Goal: Task Accomplishment & Management: Complete application form

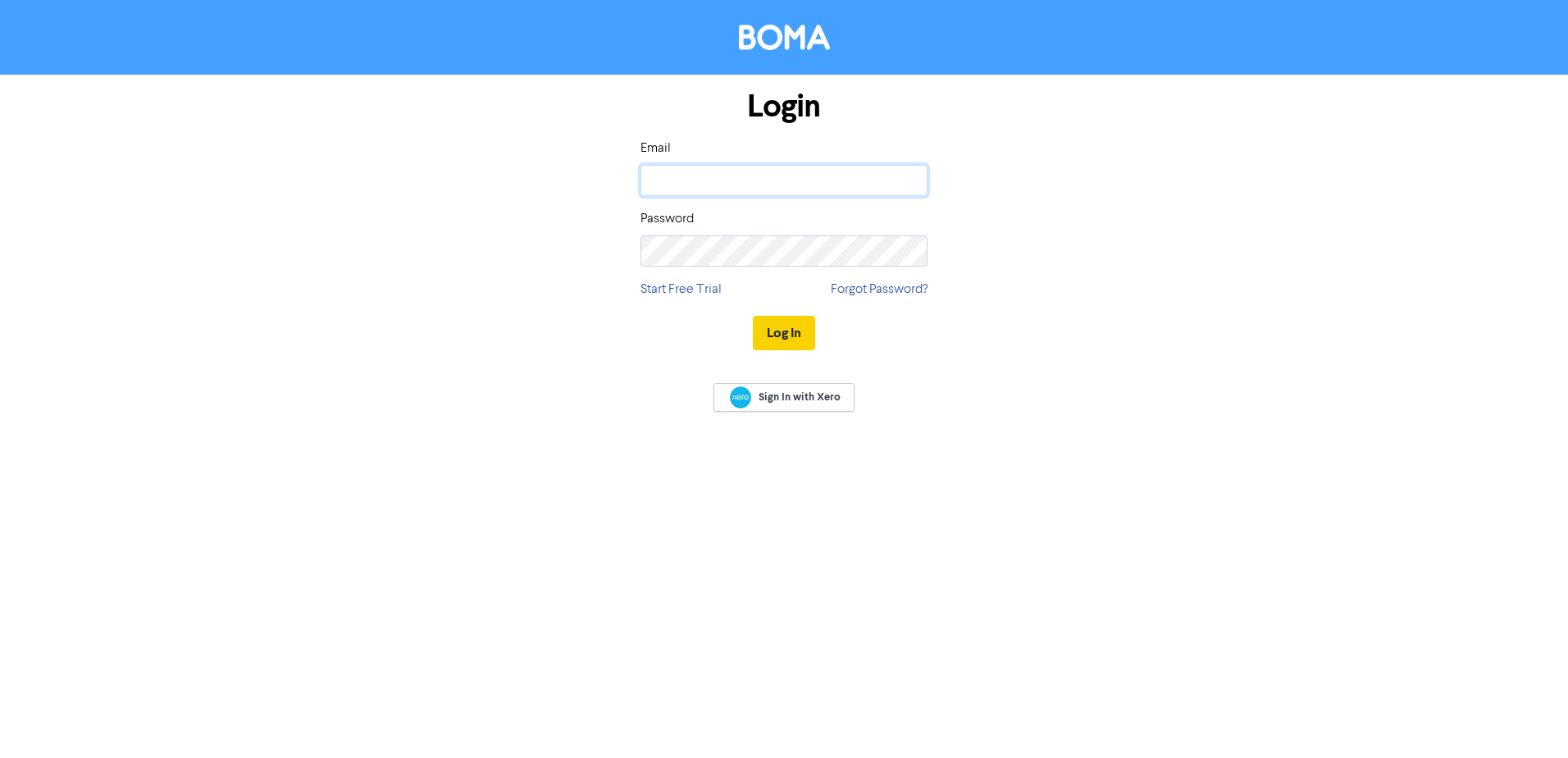
type input "[EMAIL_ADDRESS][DOMAIN_NAME]"
click at [770, 330] on button "Log In" at bounding box center [784, 332] width 62 height 34
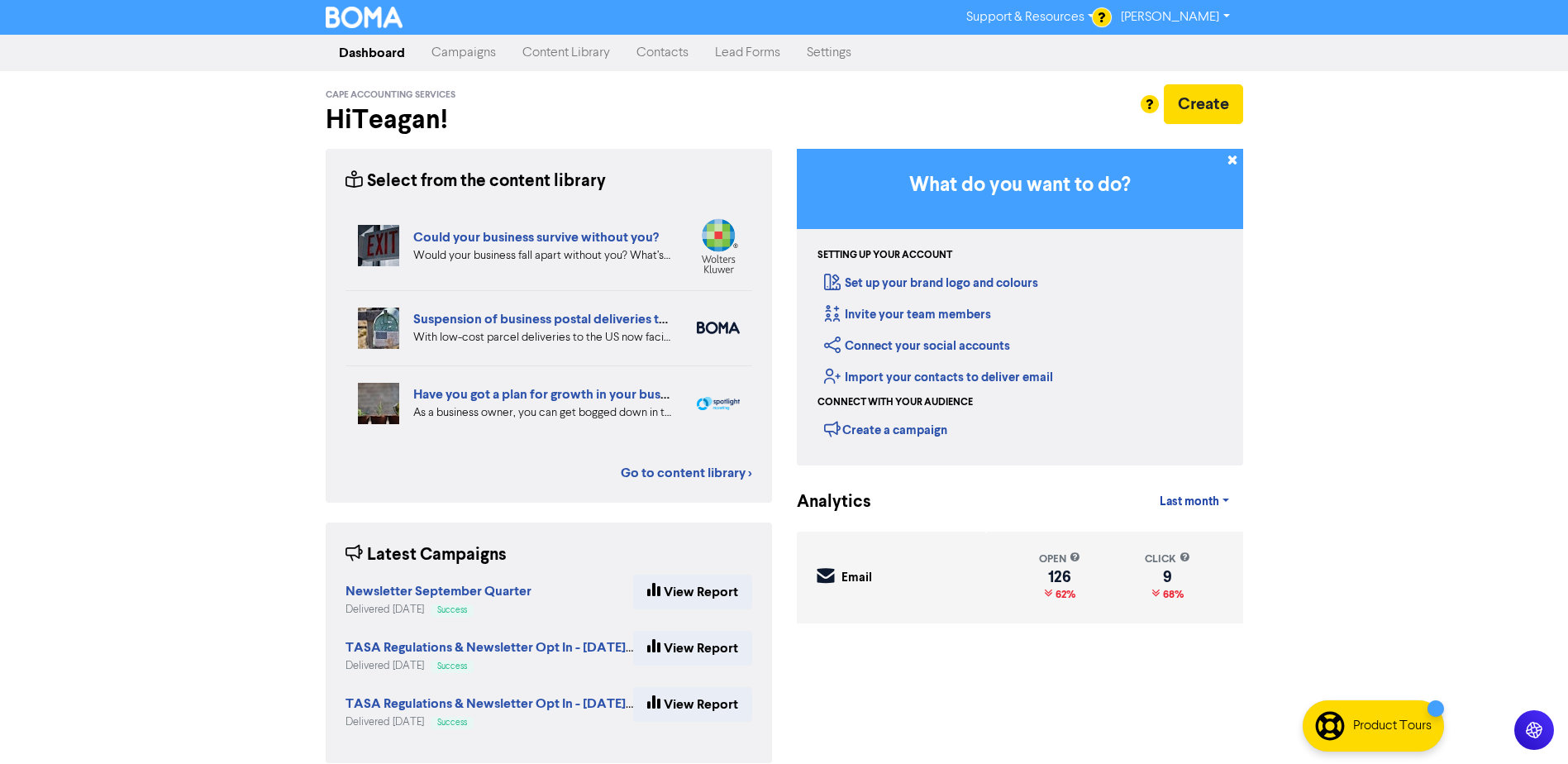
click at [651, 54] on link "Contacts" at bounding box center [662, 53] width 78 height 33
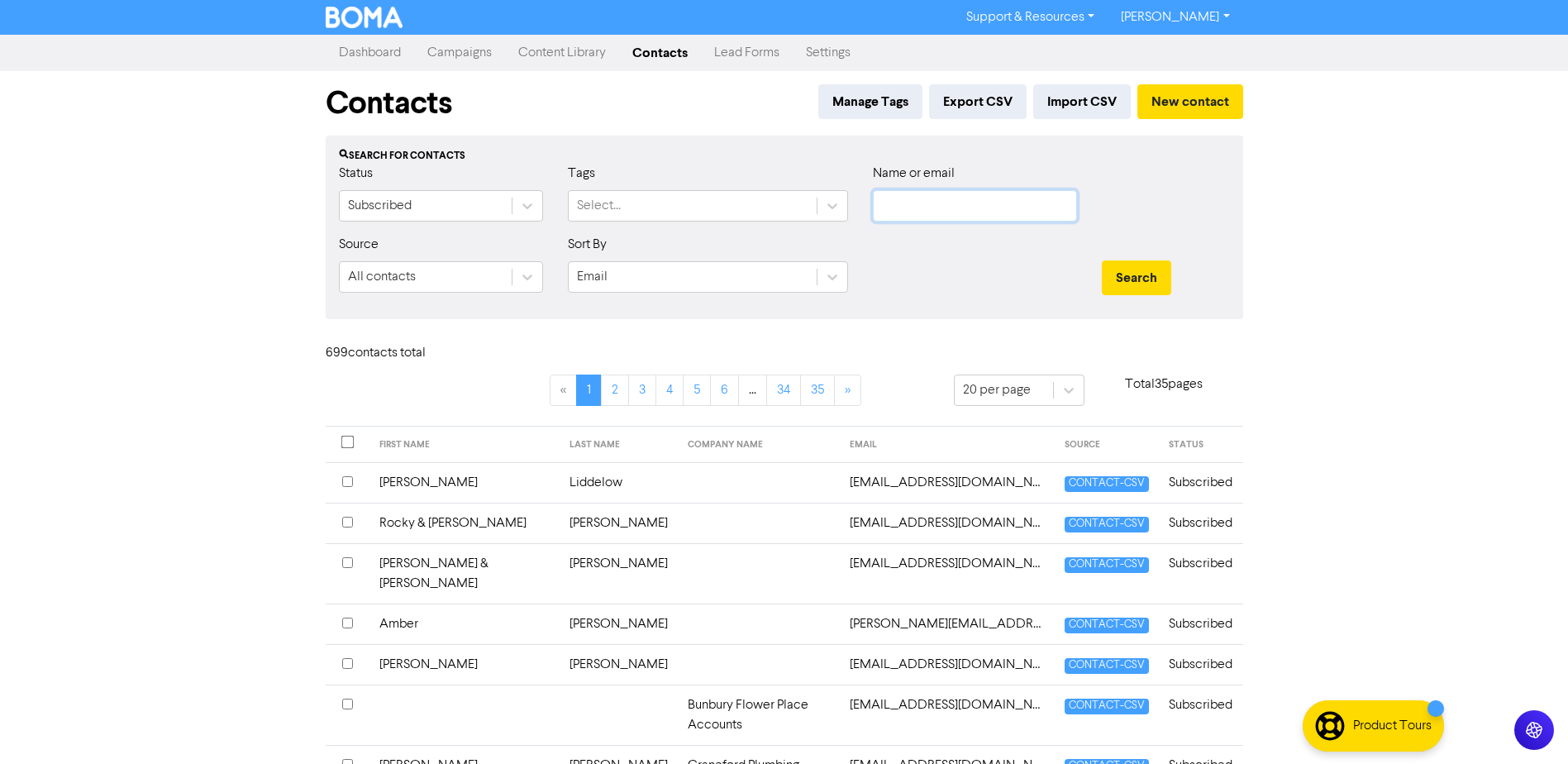
click at [928, 205] on input "text" at bounding box center [975, 206] width 204 height 31
type input "[PERSON_NAME]"
click at [1102, 261] on button "Search" at bounding box center [1137, 277] width 70 height 34
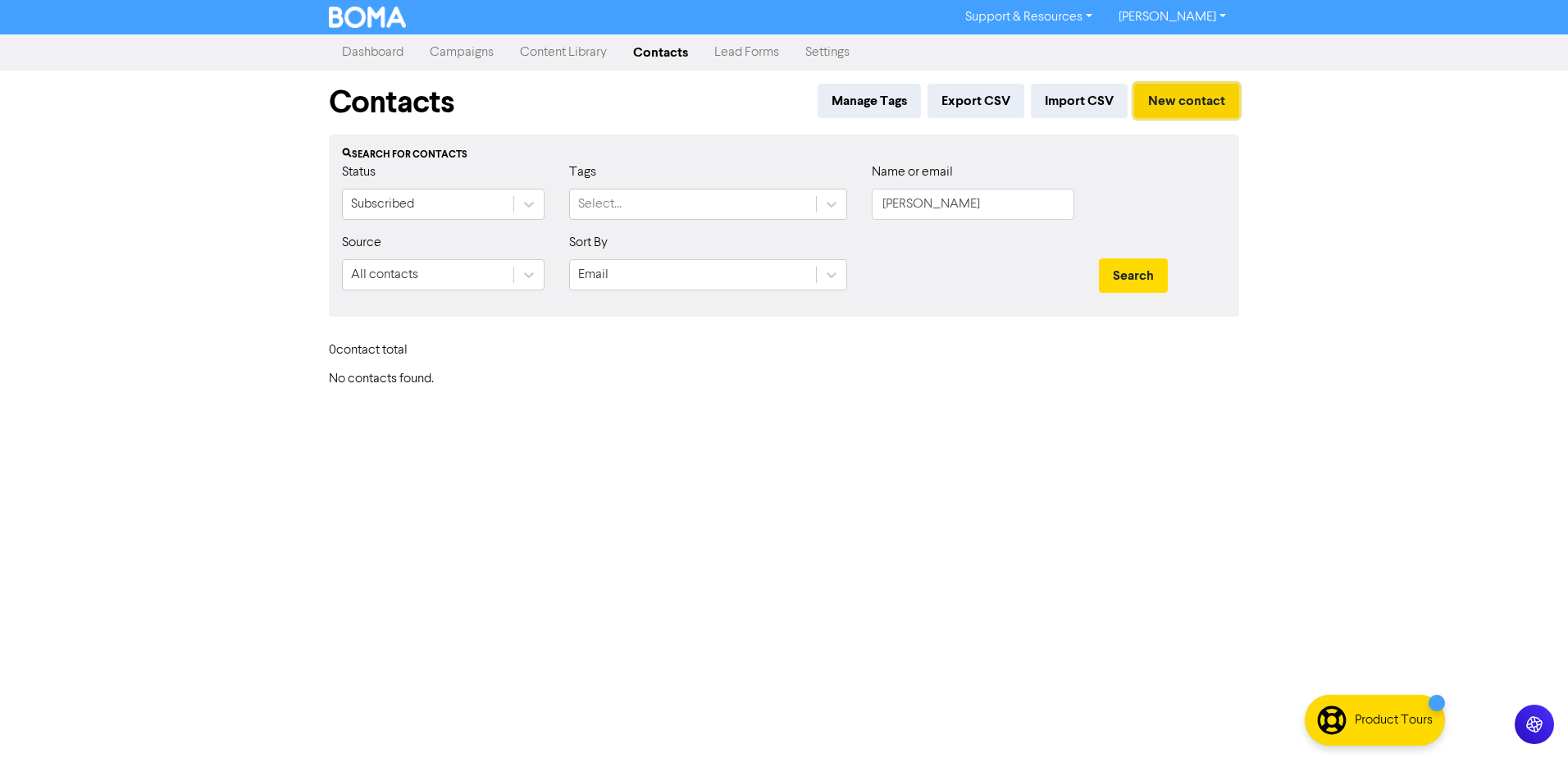
click at [1202, 101] on button "New contact" at bounding box center [1187, 100] width 105 height 34
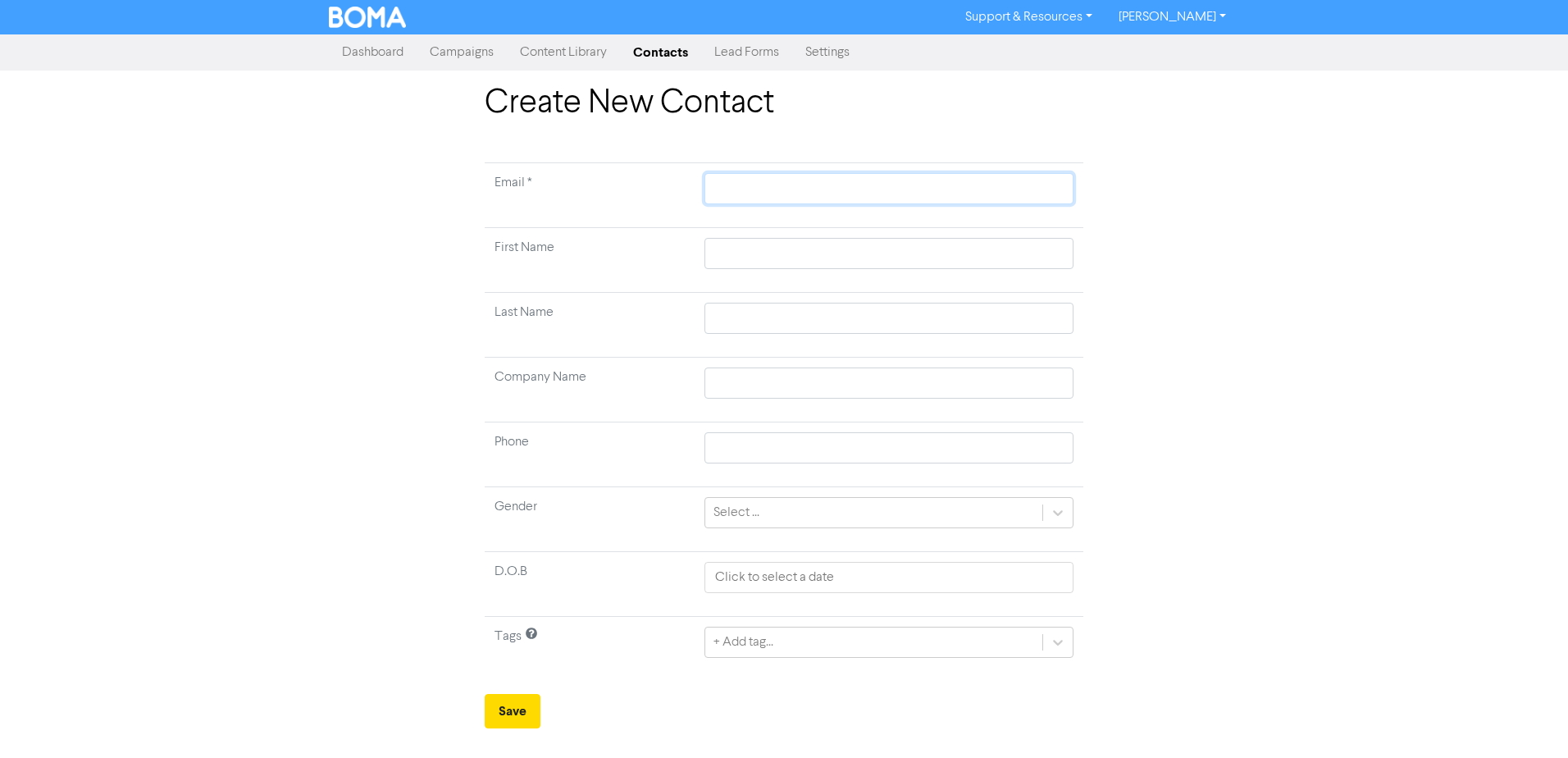
click at [806, 187] on input "text" at bounding box center [889, 189] width 369 height 31
paste input "[EMAIL_ADDRESS][DOMAIN_NAME]"
type input "[EMAIL_ADDRESS][DOMAIN_NAME]"
click at [914, 256] on input "text" at bounding box center [889, 254] width 369 height 31
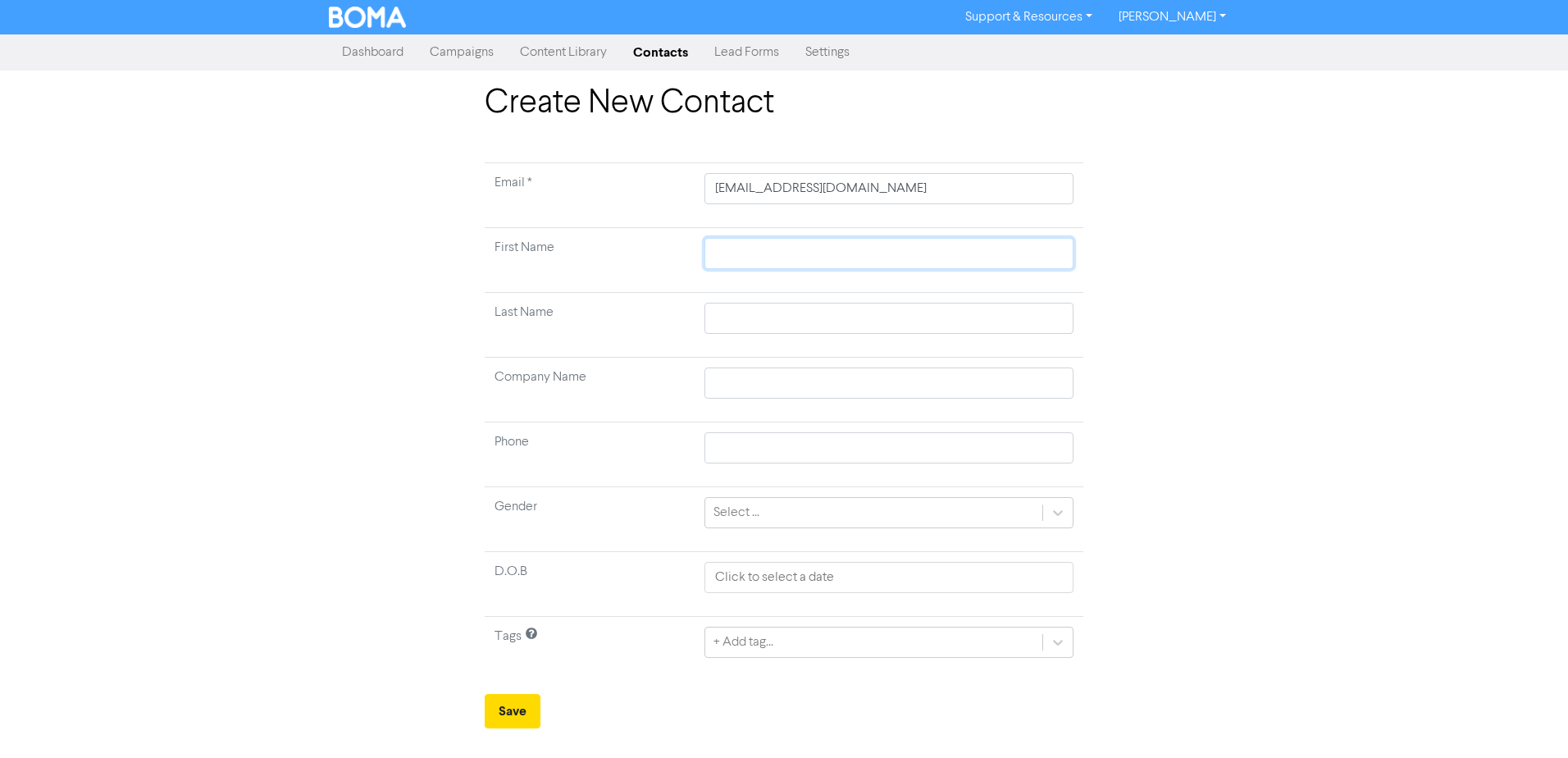
type input "J"
type input "[PERSON_NAME]"
type input "Jaso"
type input "[PERSON_NAME]"
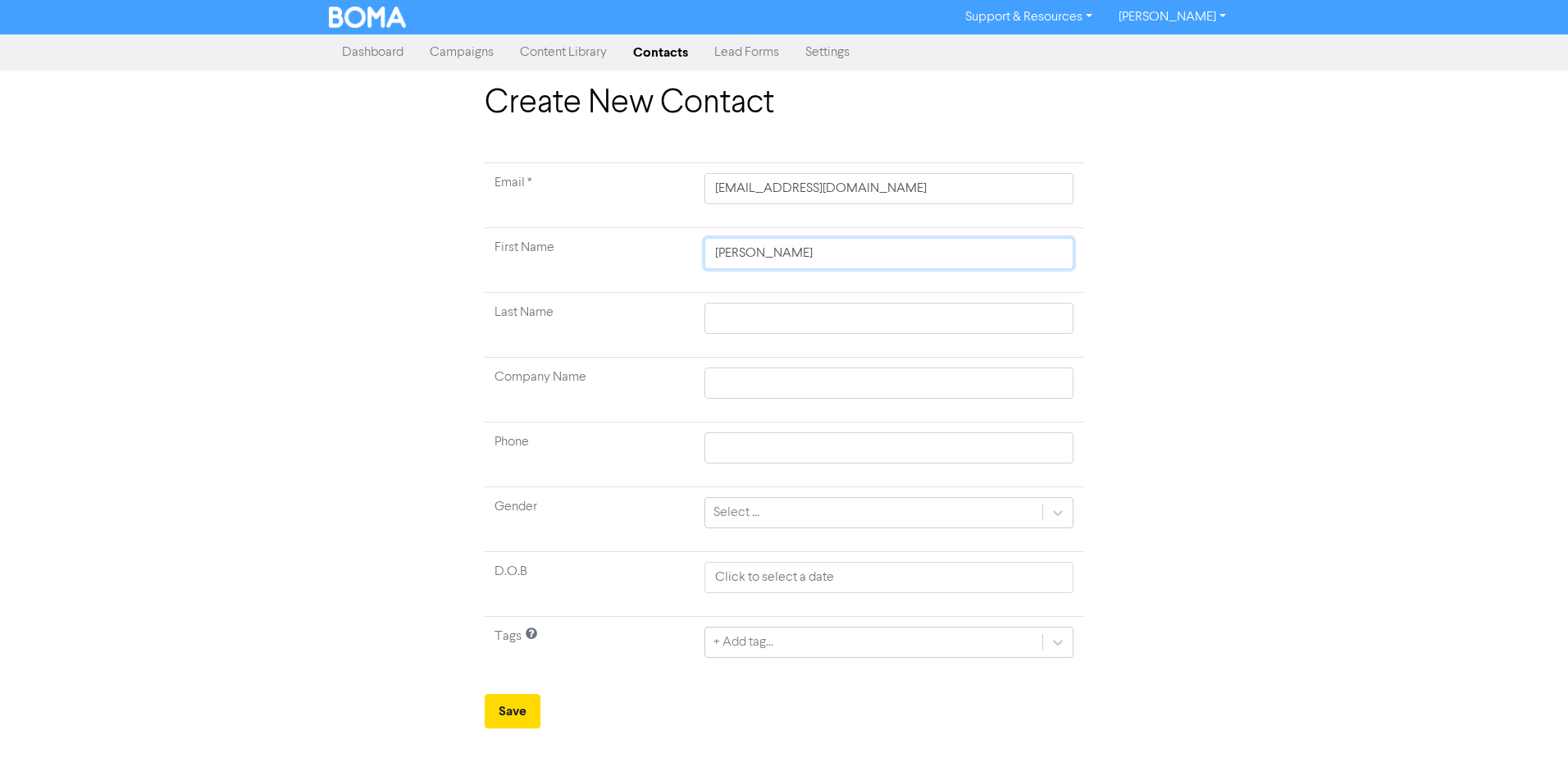
type input "[PERSON_NAME]"
type input "M"
type input "Mo"
type input "More"
type input "[PERSON_NAME]"
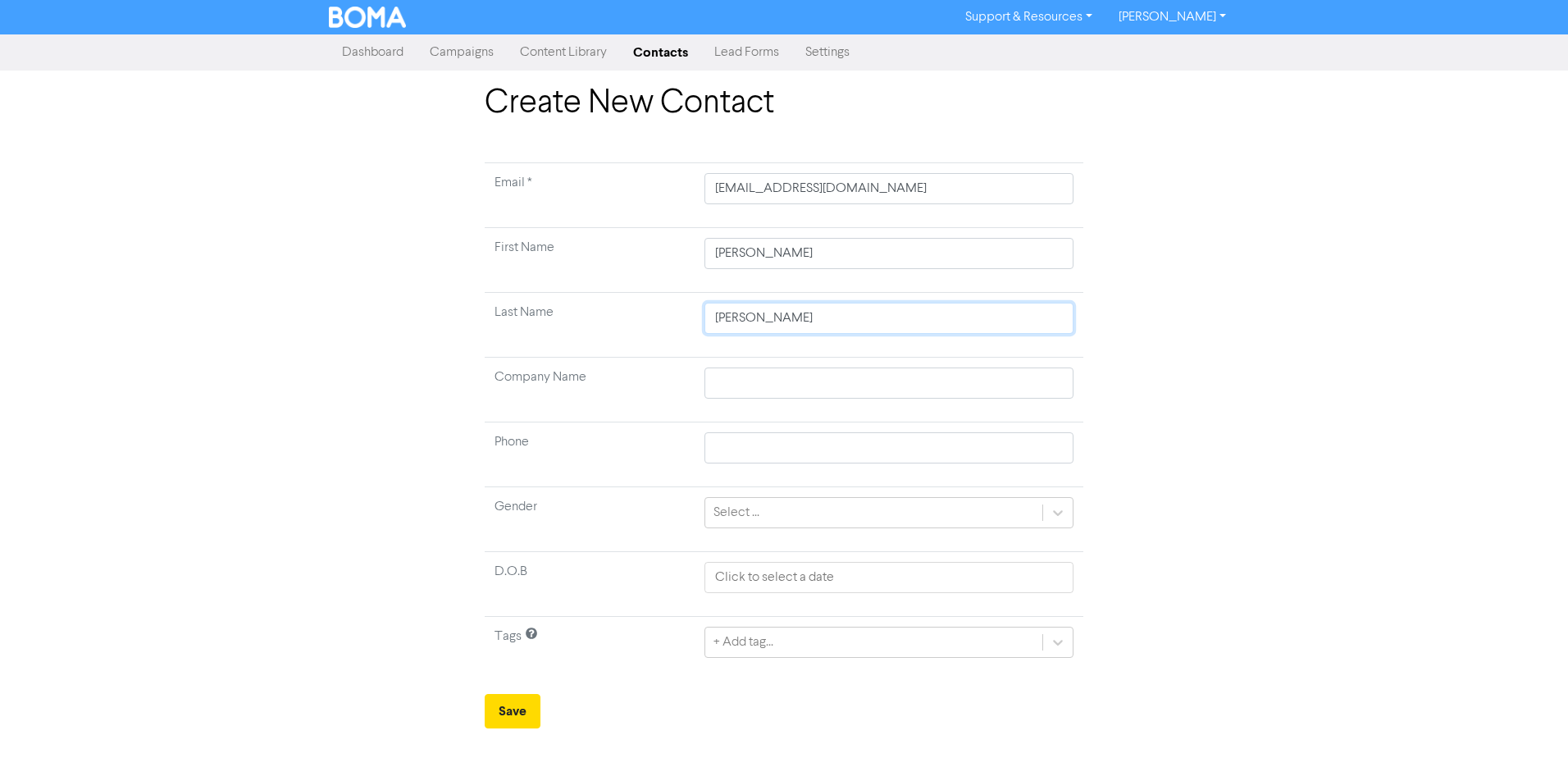
type input "[PERSON_NAME]"
click at [516, 710] on button "Save" at bounding box center [512, 710] width 55 height 34
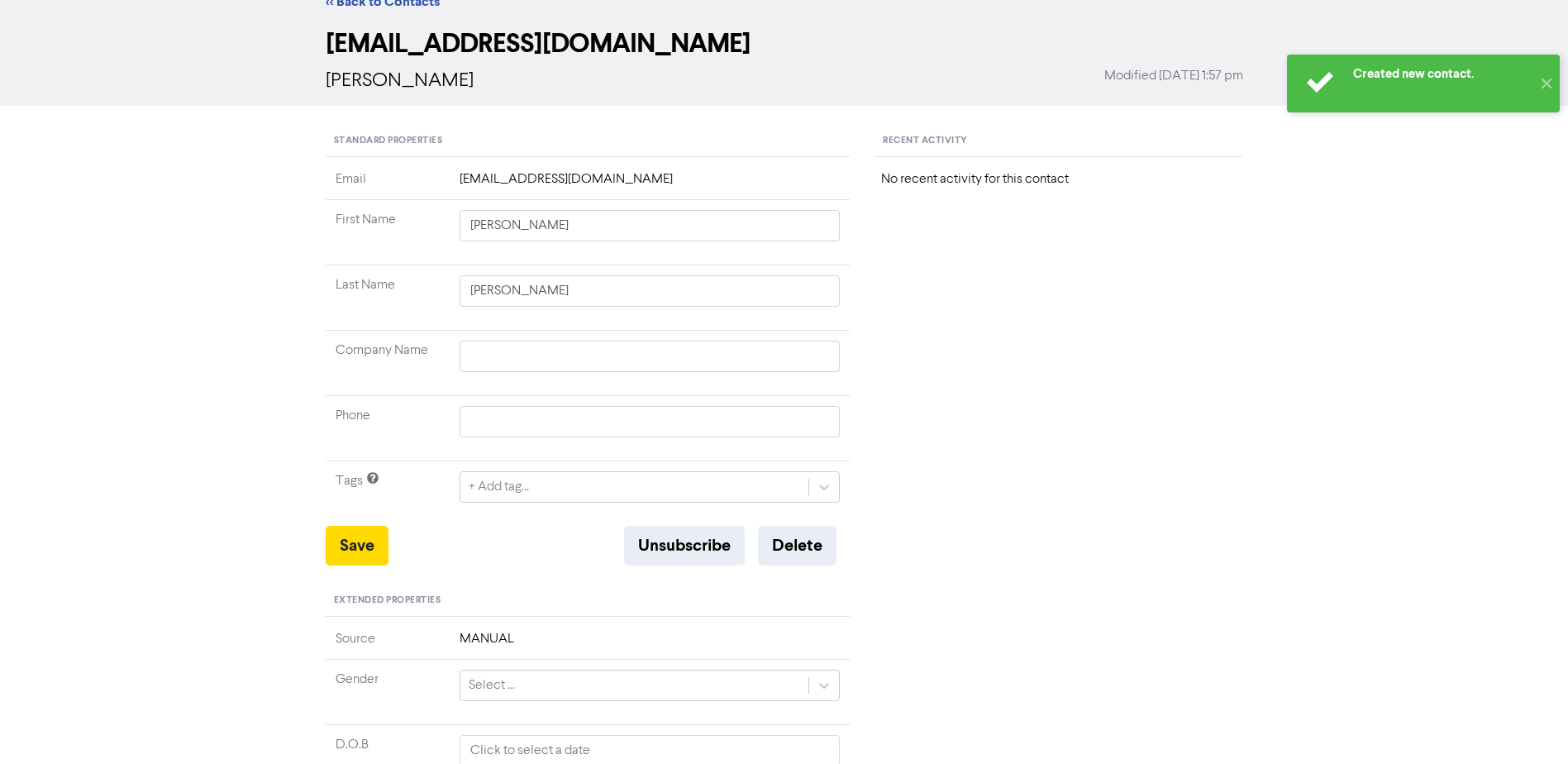
scroll to position [82, 0]
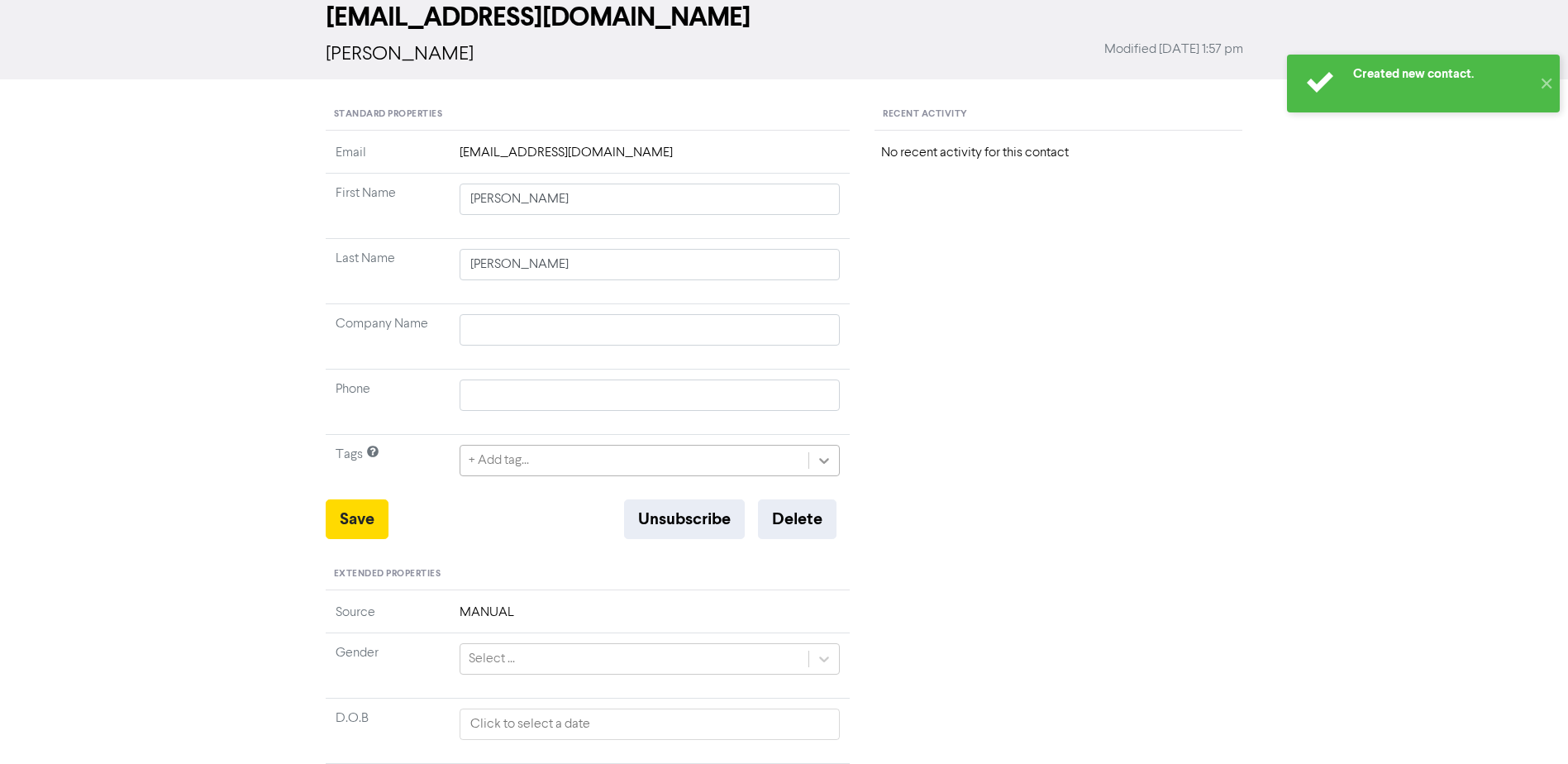
click at [810, 463] on div at bounding box center [824, 460] width 29 height 29
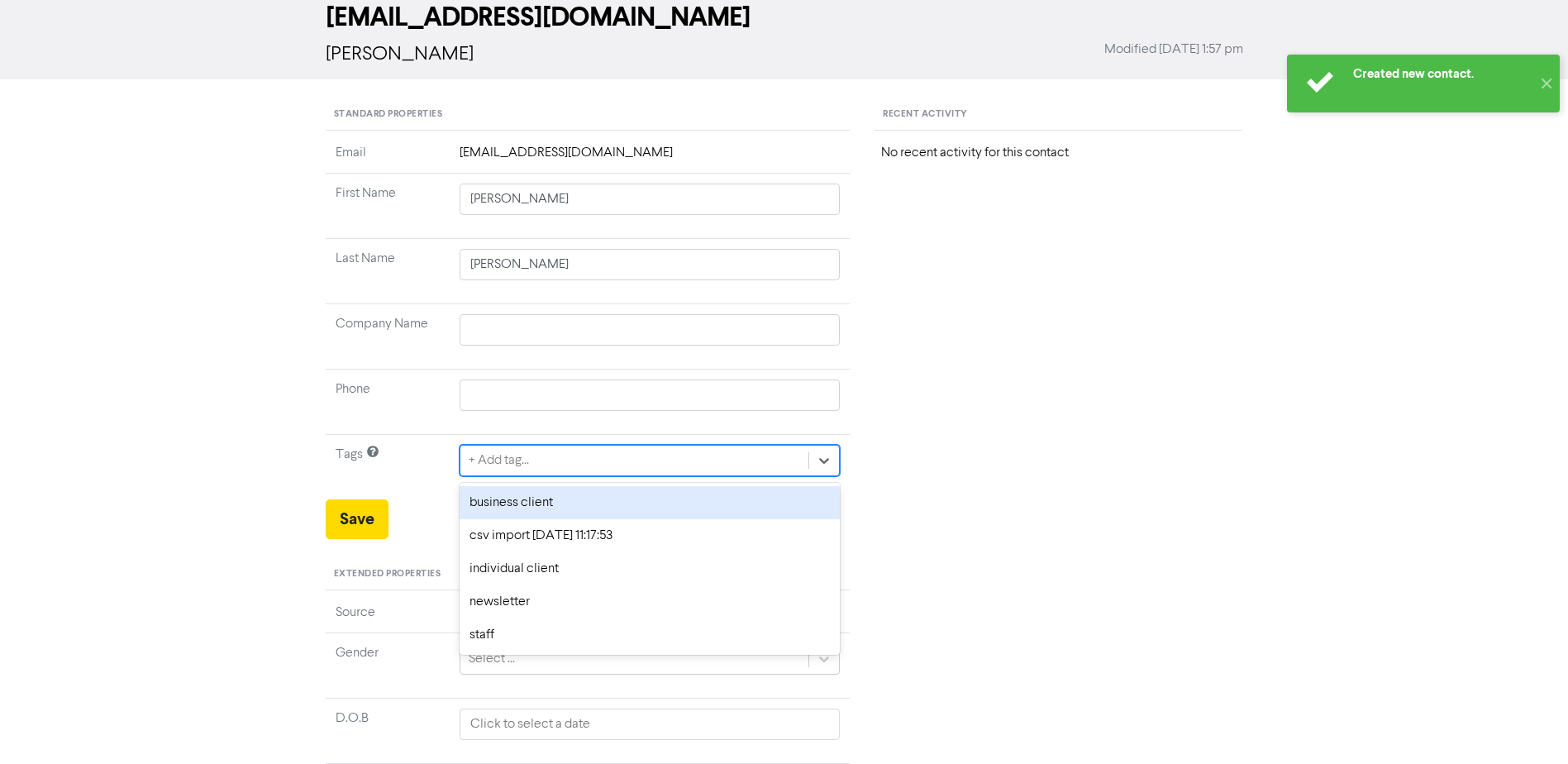
click at [525, 503] on div "business client" at bounding box center [650, 502] width 381 height 33
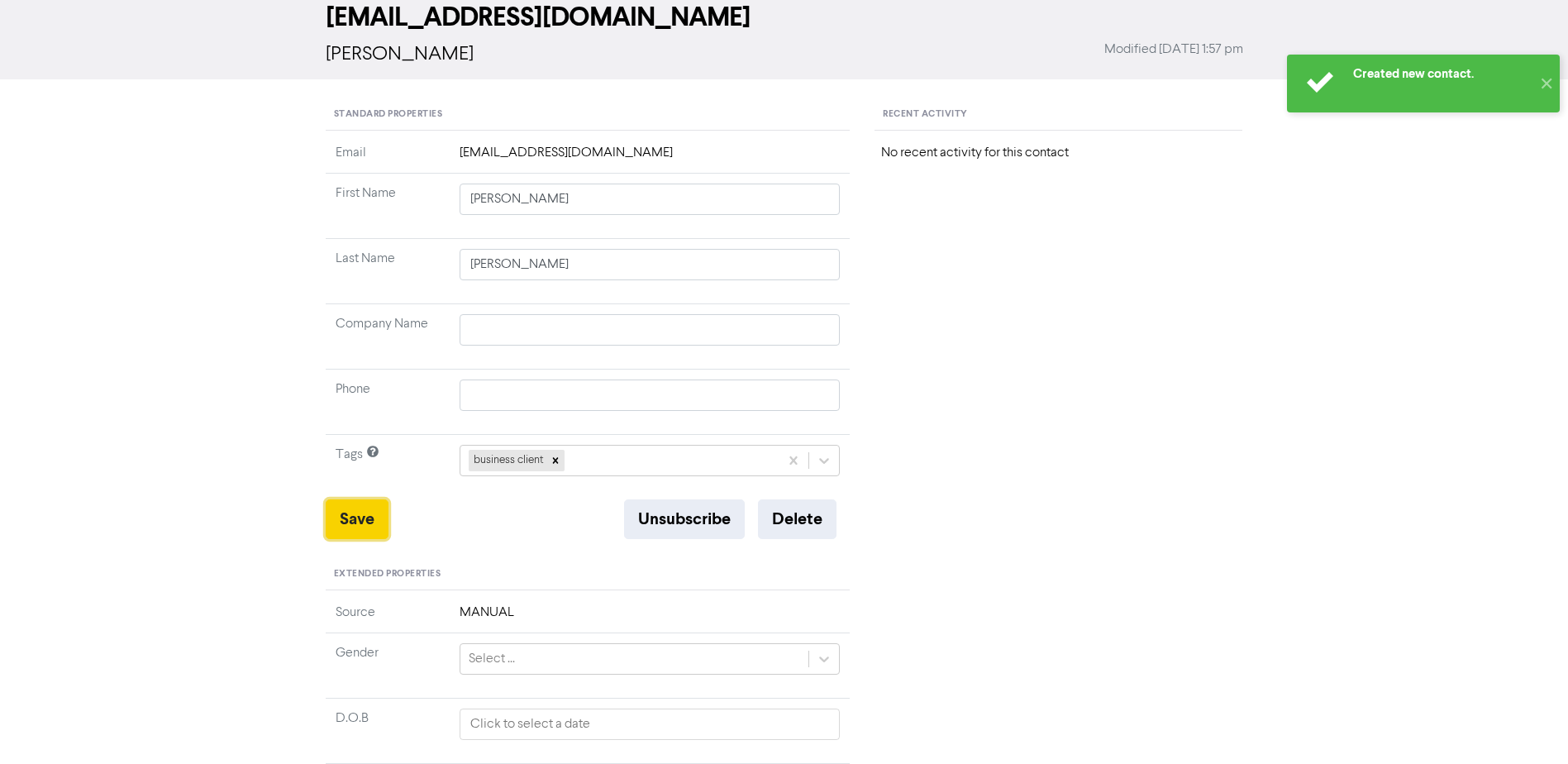
click at [341, 510] on button "Save" at bounding box center [357, 519] width 63 height 39
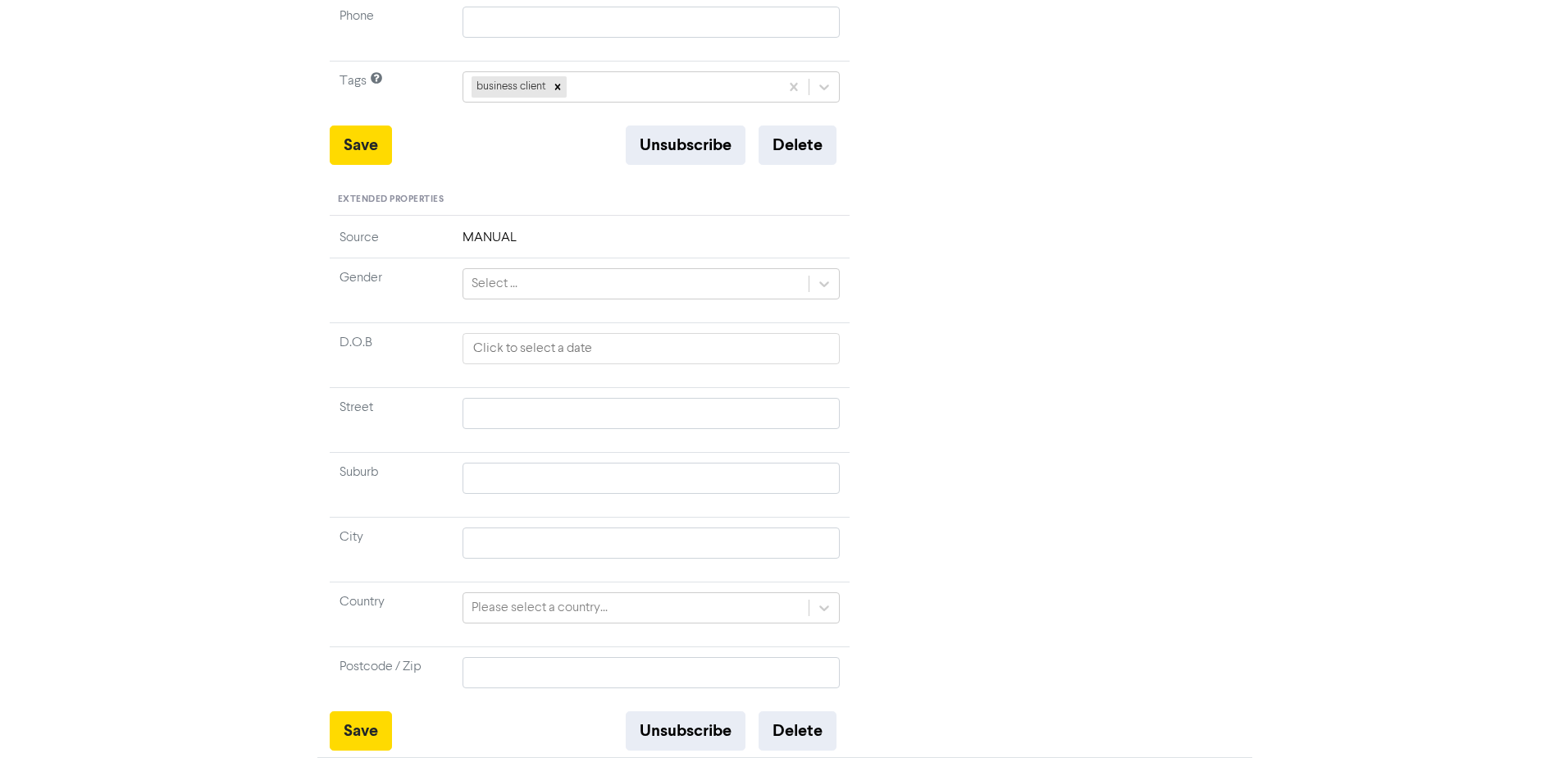
scroll to position [0, 0]
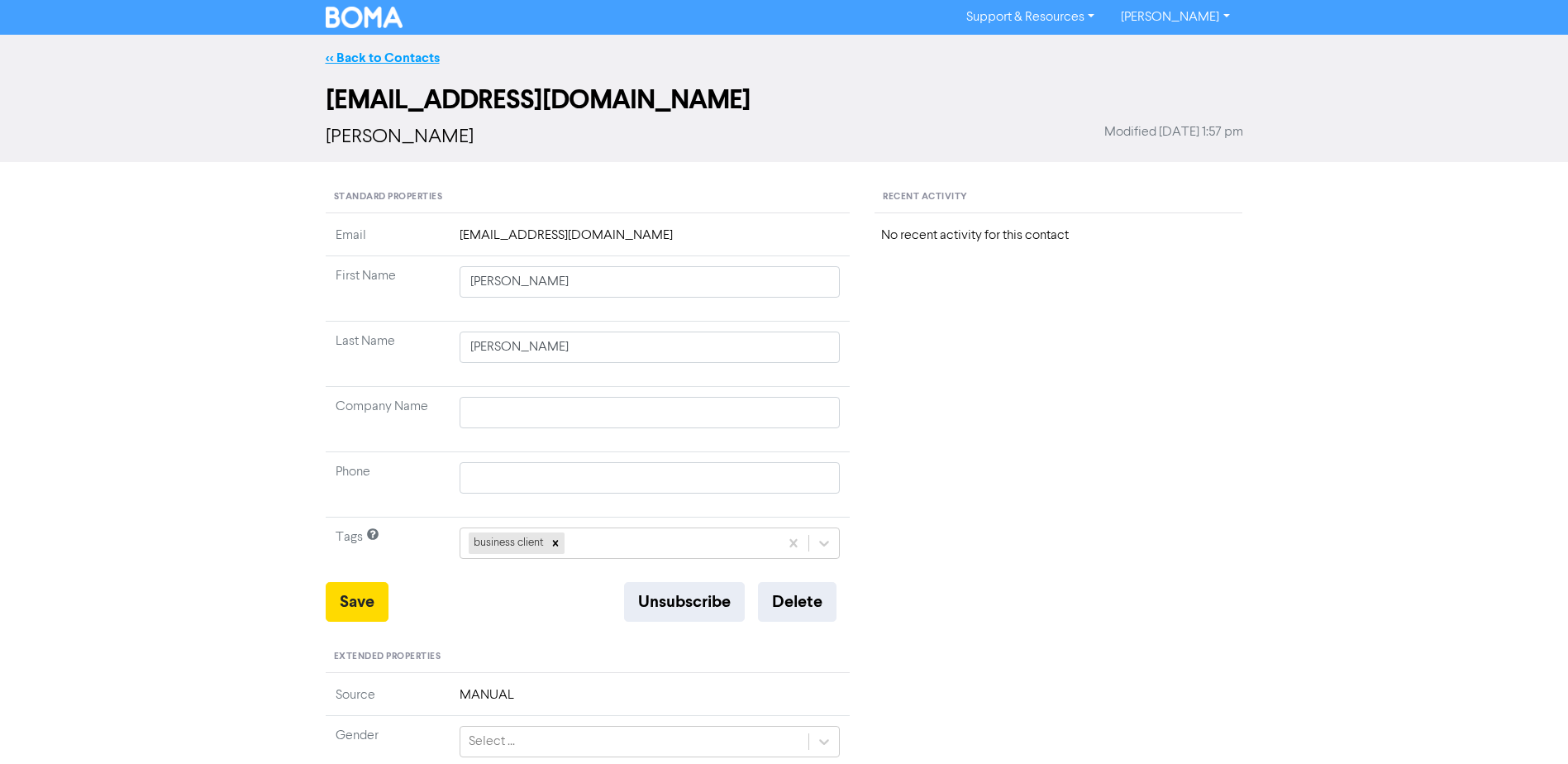
click at [404, 57] on link "<< Back to Contacts" at bounding box center [382, 58] width 114 height 17
